Goal: Task Accomplishment & Management: Use online tool/utility

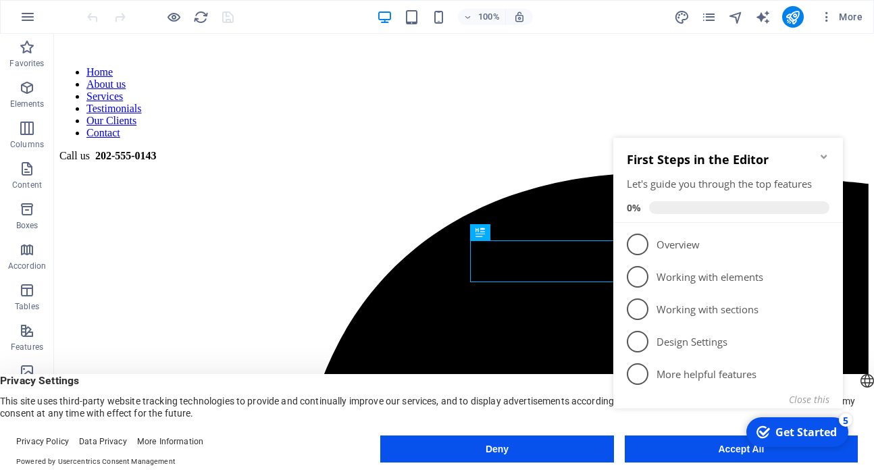
scroll to position [327, 0]
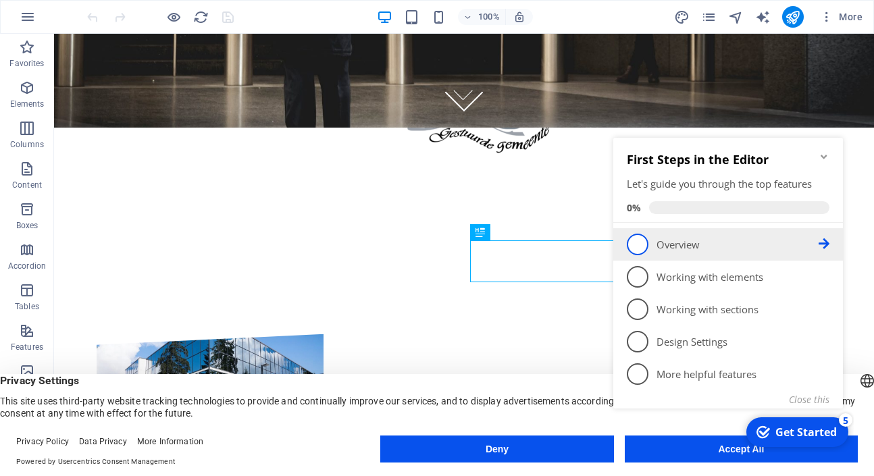
click at [751, 249] on p "Overview - incomplete" at bounding box center [737, 245] width 162 height 14
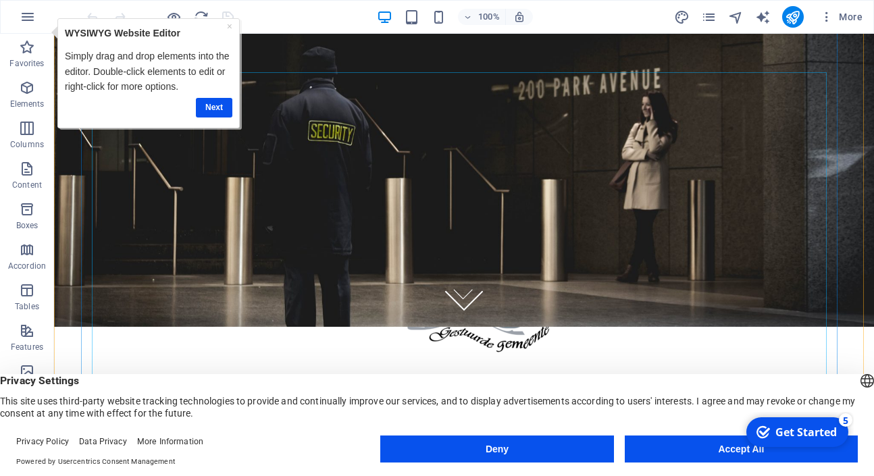
scroll to position [0, 0]
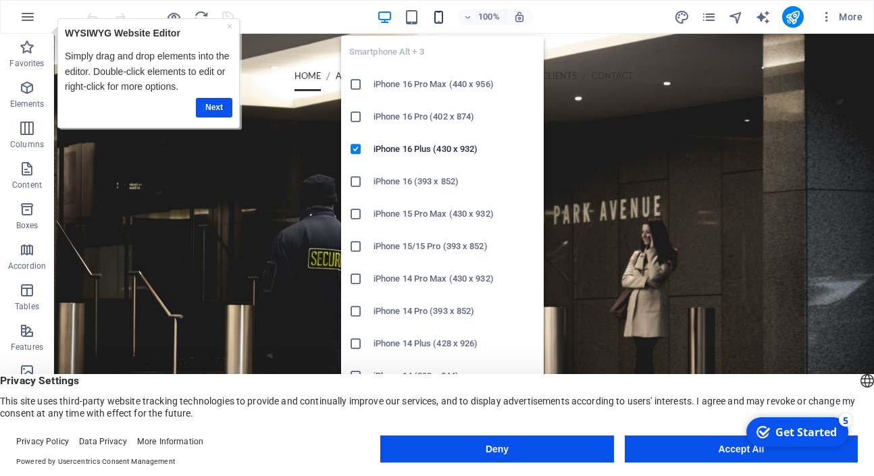
click at [442, 16] on icon "button" at bounding box center [439, 17] width 16 height 16
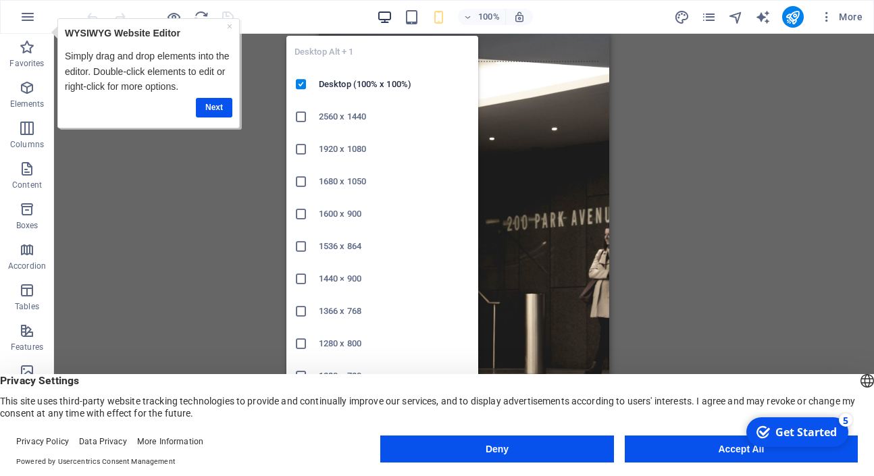
click at [384, 18] on icon "button" at bounding box center [385, 17] width 16 height 16
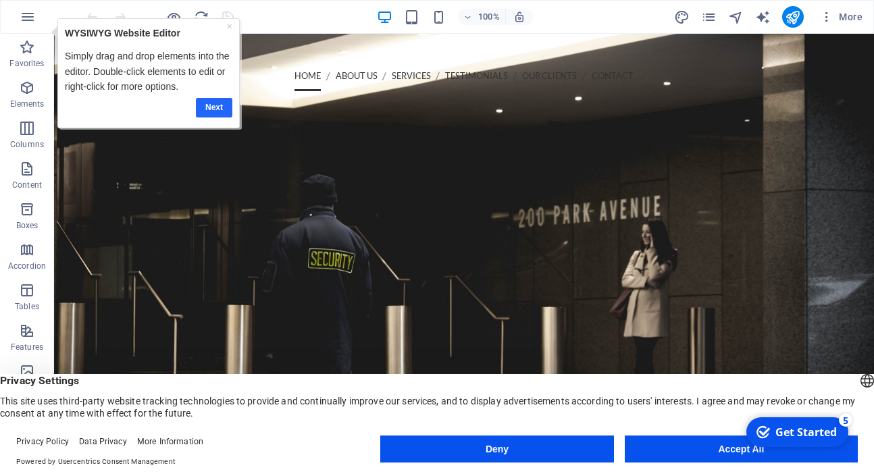
click at [219, 109] on link "Next" at bounding box center [214, 108] width 36 height 20
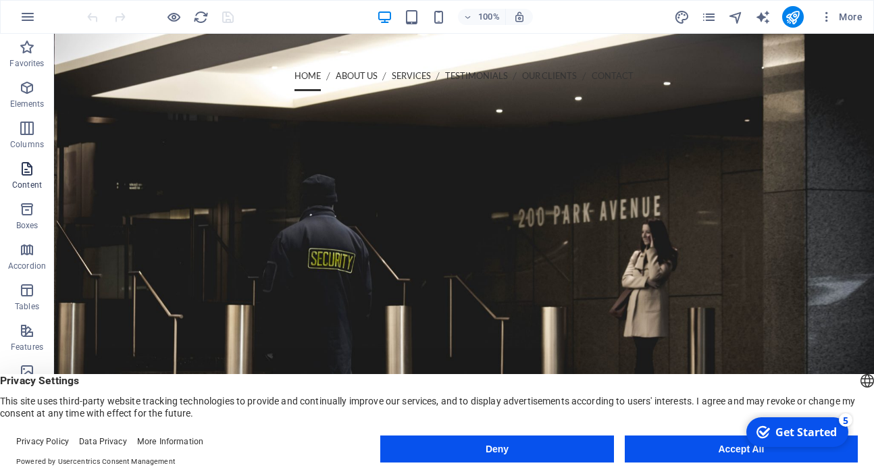
click at [23, 176] on icon "button" at bounding box center [27, 169] width 16 height 16
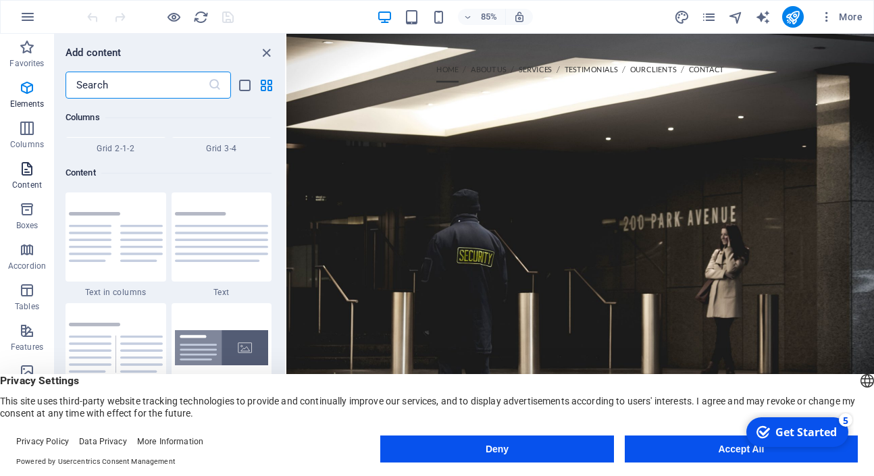
scroll to position [2362, 0]
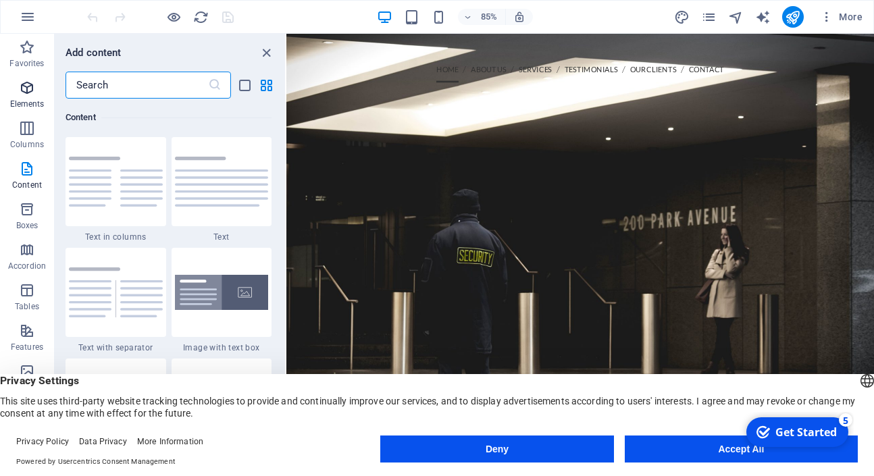
click at [28, 92] on icon "button" at bounding box center [27, 88] width 16 height 16
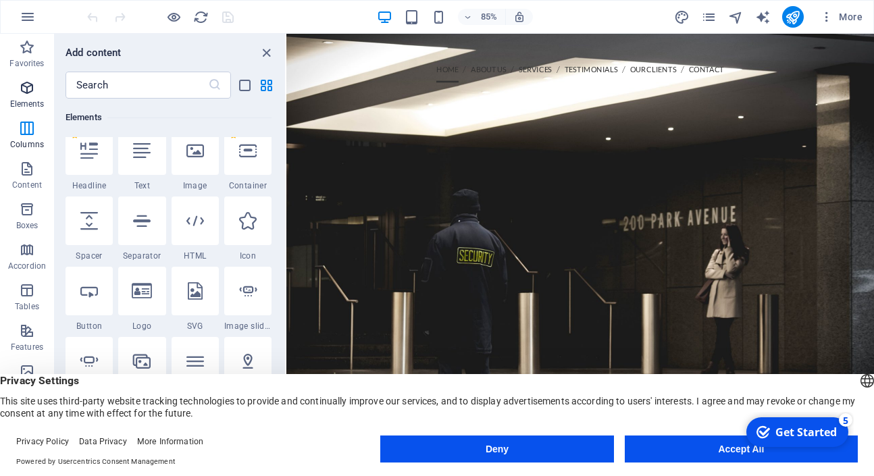
scroll to position [144, 0]
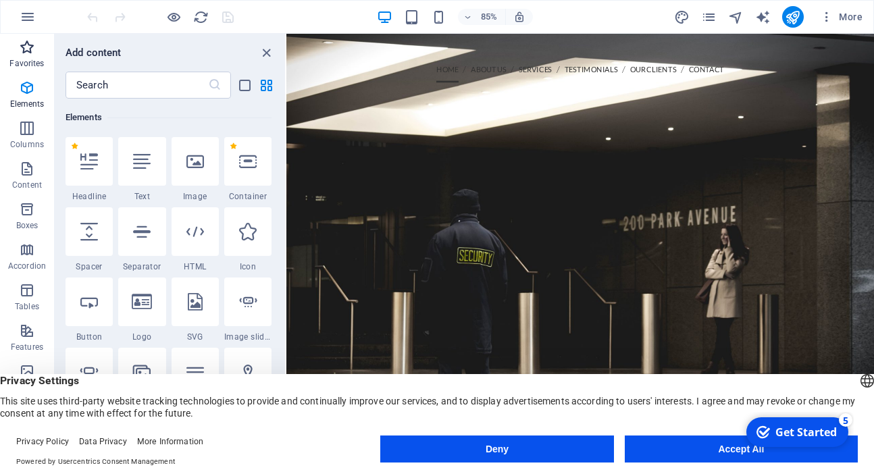
click at [26, 51] on icon "button" at bounding box center [27, 47] width 16 height 16
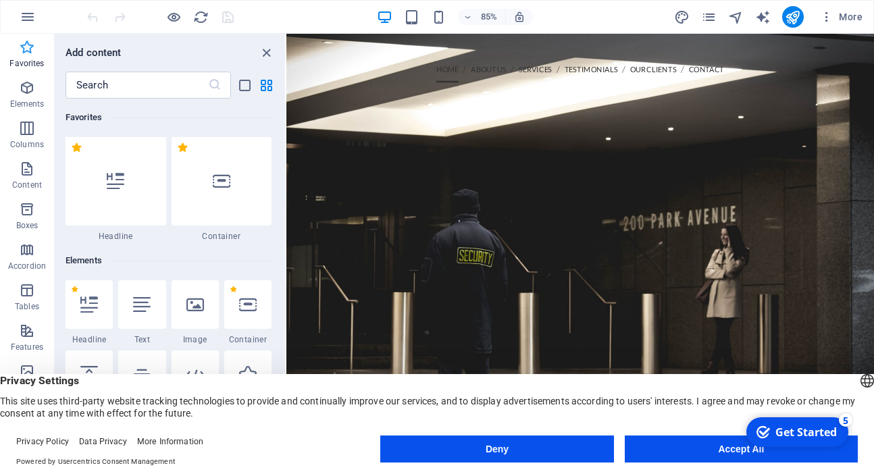
scroll to position [0, 0]
click at [30, 18] on icon "button" at bounding box center [28, 17] width 16 height 16
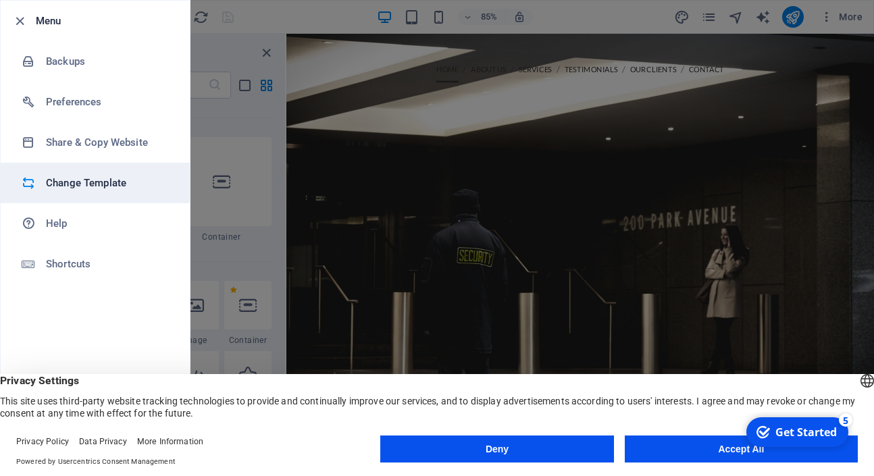
click at [82, 183] on h6 "Change Template" at bounding box center [108, 183] width 125 height 16
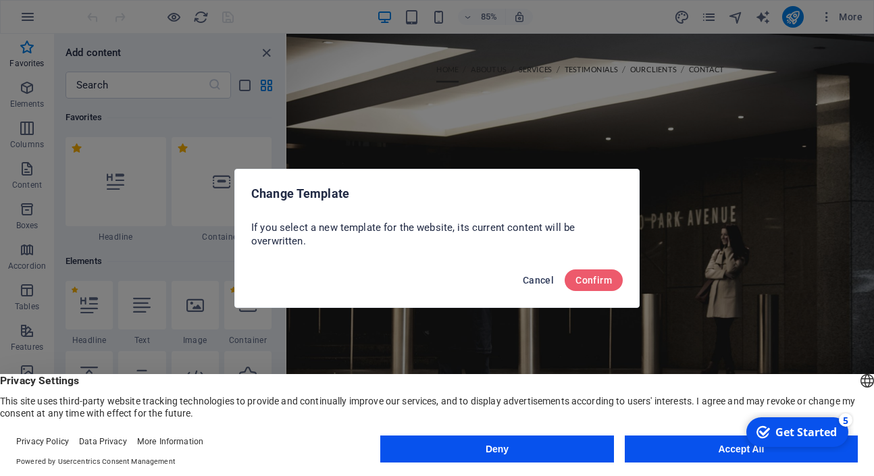
click at [537, 279] on span "Cancel" at bounding box center [538, 280] width 31 height 11
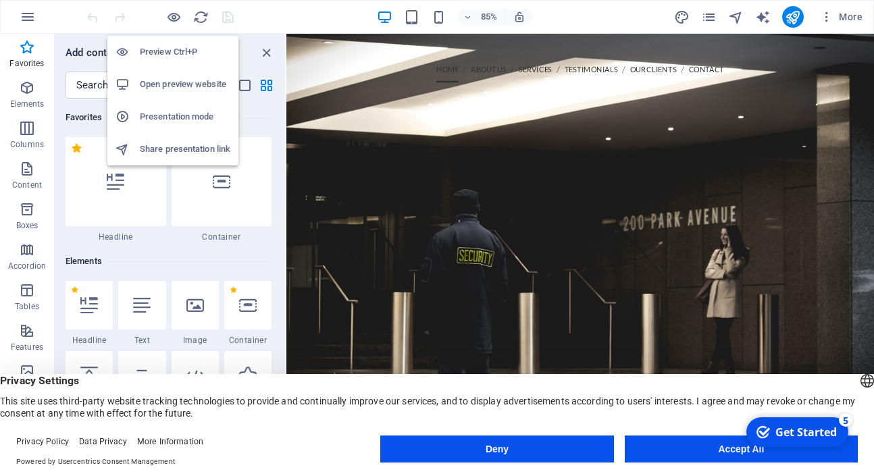
click at [167, 88] on h6 "Open preview website" at bounding box center [185, 84] width 90 height 16
